Goal: Check status: Check status

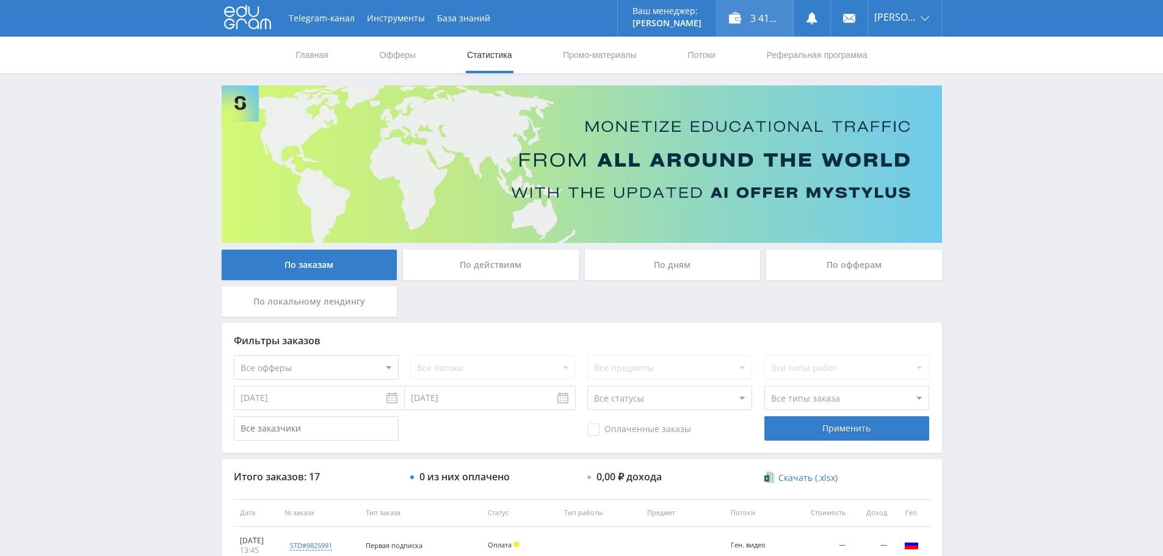
click at [755, 21] on div "3 417,25 ₽" at bounding box center [755, 18] width 76 height 37
